Goal: Information Seeking & Learning: Find specific fact

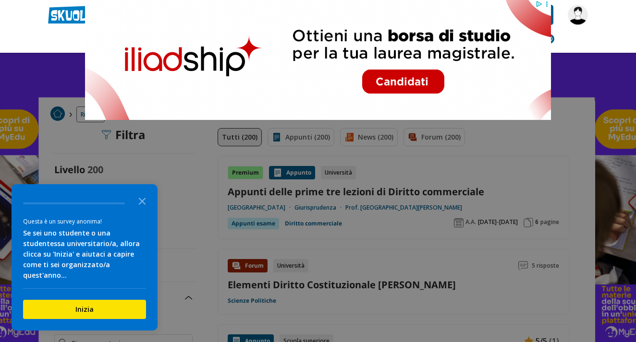
type input "elementi procedura civile"
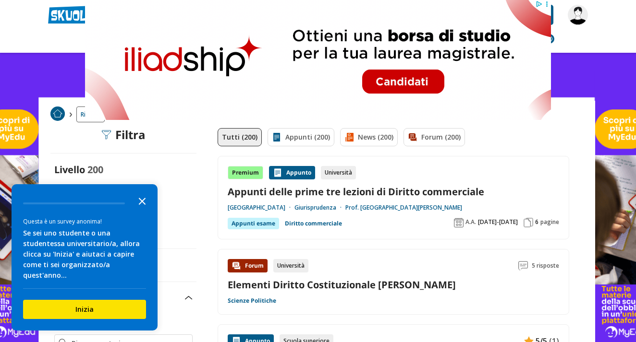
click at [141, 210] on icon "Close the survey" at bounding box center [142, 200] width 19 height 19
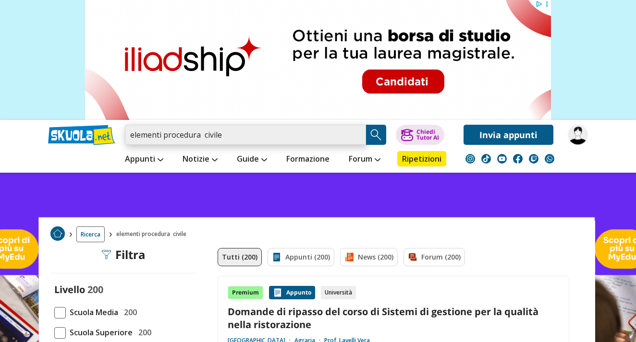
click at [153, 136] on input "elementi procedura civile" at bounding box center [245, 135] width 241 height 20
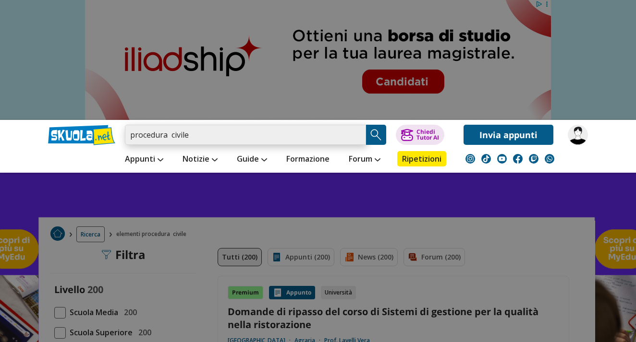
type input "procedura civile"
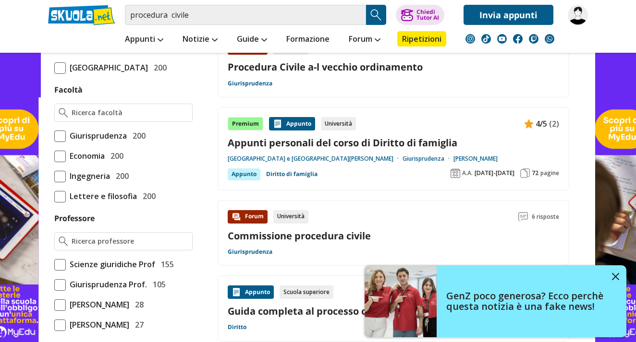
scroll to position [714, 0]
